Goal: Information Seeking & Learning: Learn about a topic

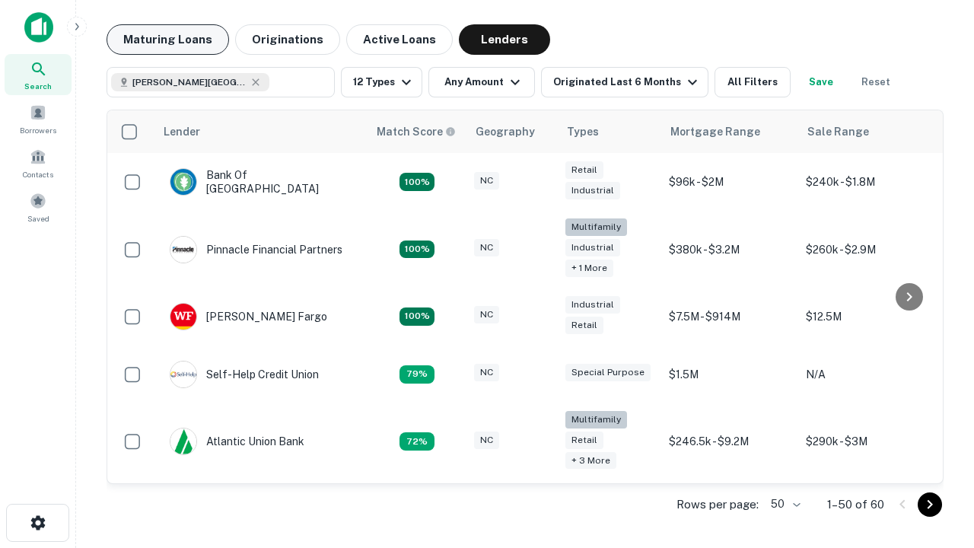
click at [167, 40] on button "Maturing Loans" at bounding box center [168, 39] width 123 height 30
